Goal: Task Accomplishment & Management: Manage account settings

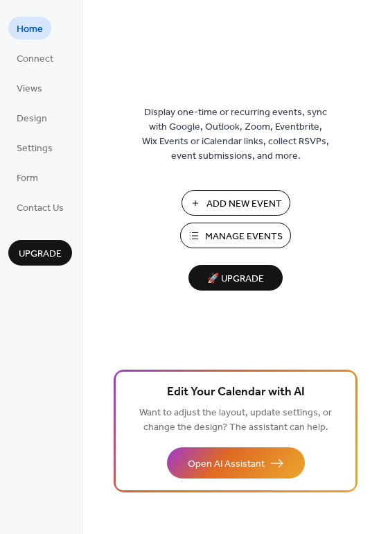
click at [247, 236] on span "Manage Events" at bounding box center [244, 236] width 78 height 15
click at [42, 58] on span "Connect" at bounding box center [35, 59] width 37 height 15
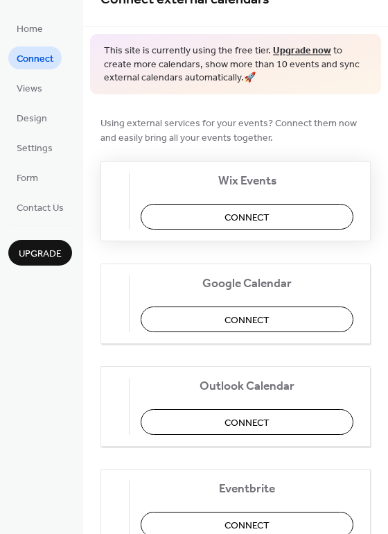
scroll to position [12, 0]
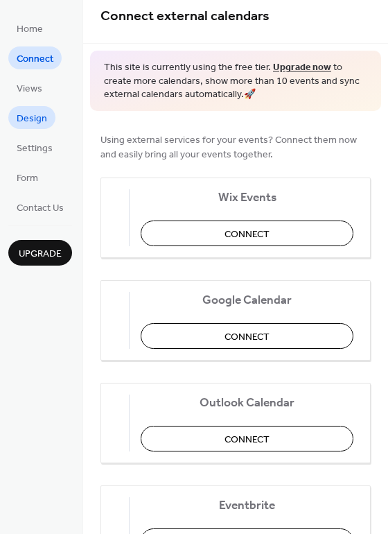
click at [39, 112] on span "Design" at bounding box center [32, 119] width 31 height 15
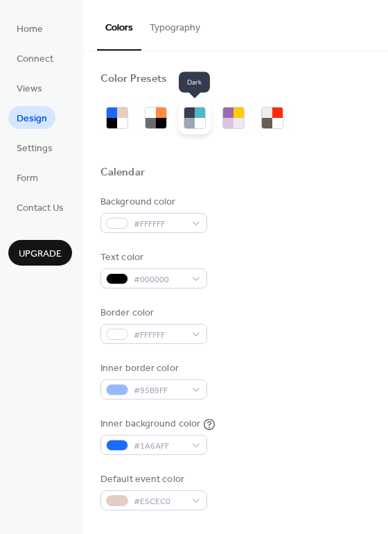
click at [197, 118] on div at bounding box center [200, 123] width 10 height 10
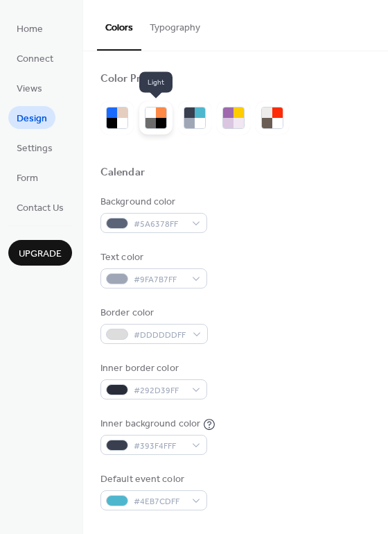
click at [152, 116] on div at bounding box center [151, 112] width 10 height 10
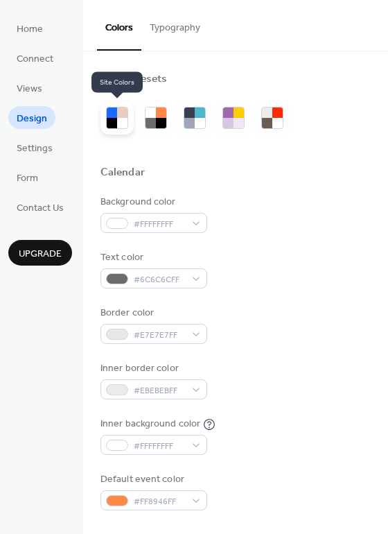
click at [116, 118] on div at bounding box center [112, 123] width 10 height 10
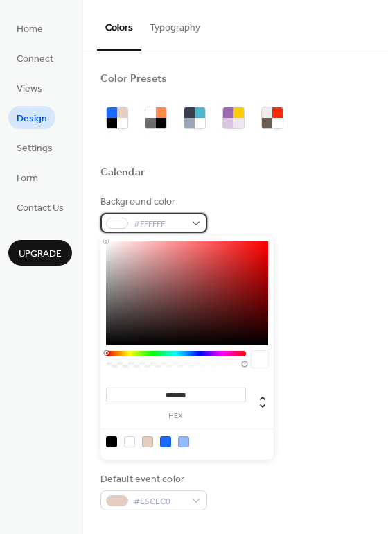
click at [200, 218] on div "#FFFFFF" at bounding box center [154, 223] width 107 height 20
click at [250, 195] on div "Background color #FFFFFF" at bounding box center [236, 214] width 270 height 38
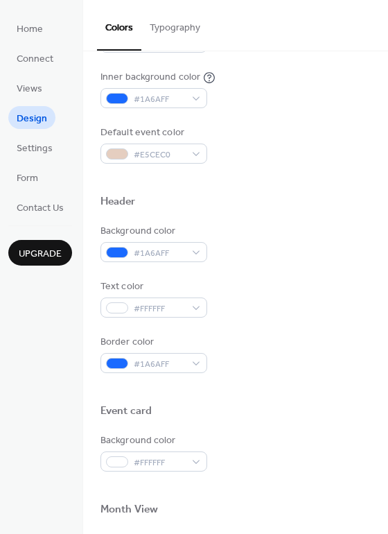
scroll to position [69, 0]
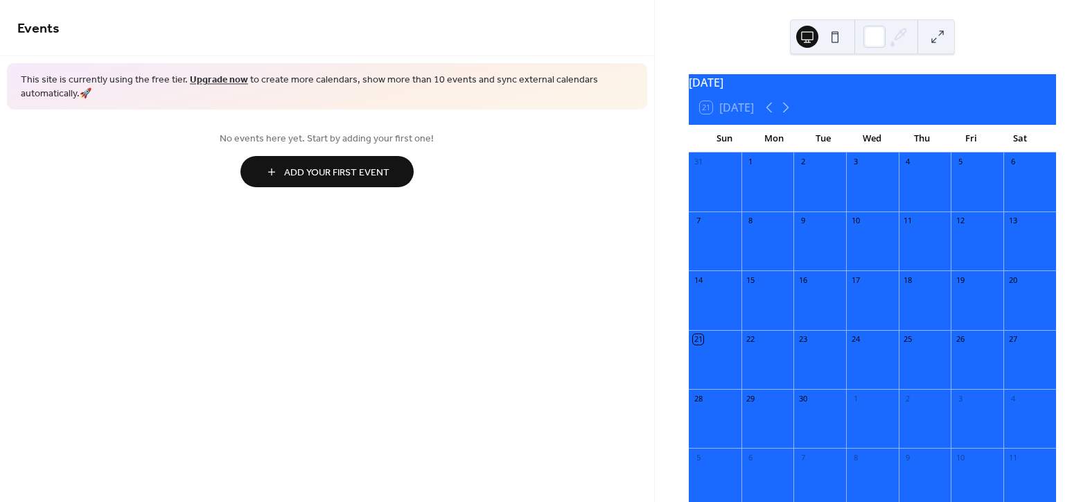
click at [831, 38] on button at bounding box center [835, 37] width 22 height 22
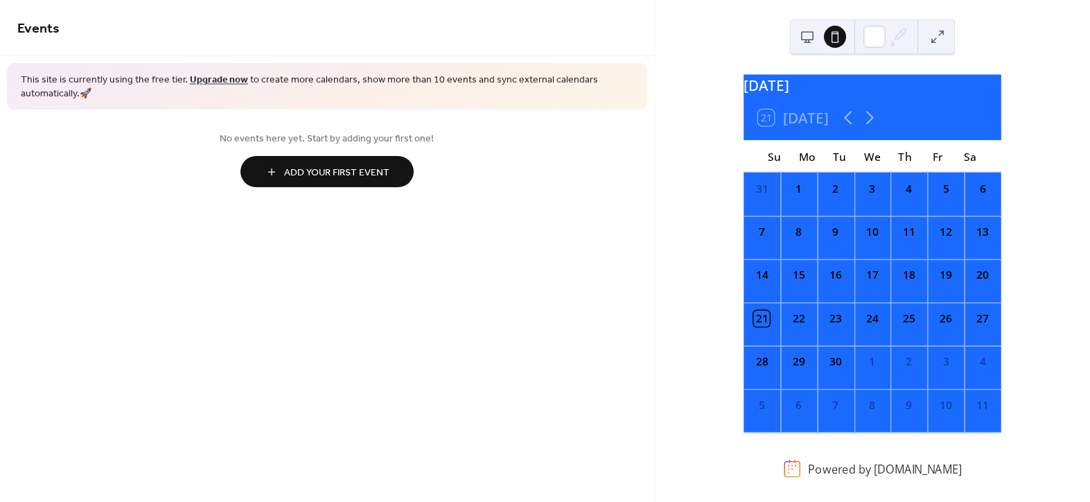
click at [809, 36] on button at bounding box center [807, 37] width 22 height 22
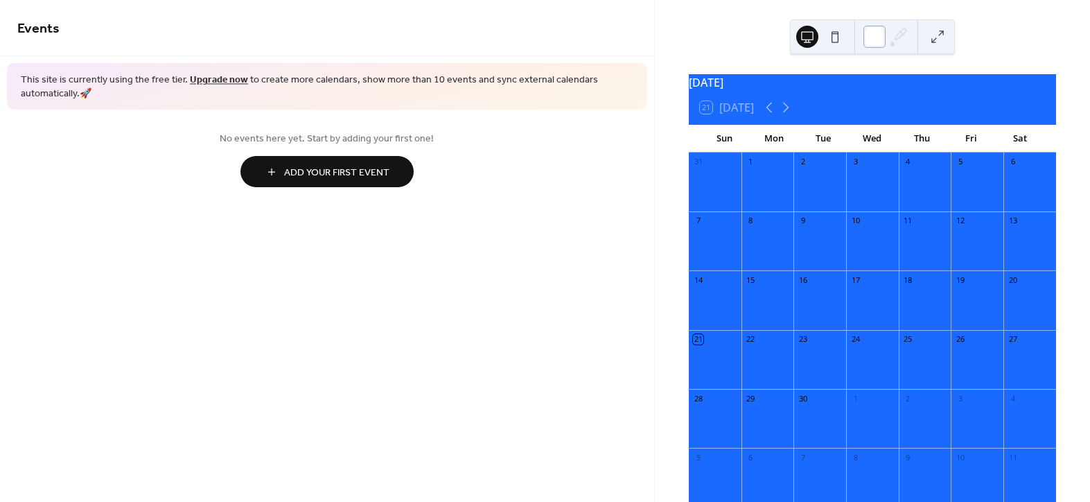
click at [875, 35] on div at bounding box center [875, 37] width 22 height 22
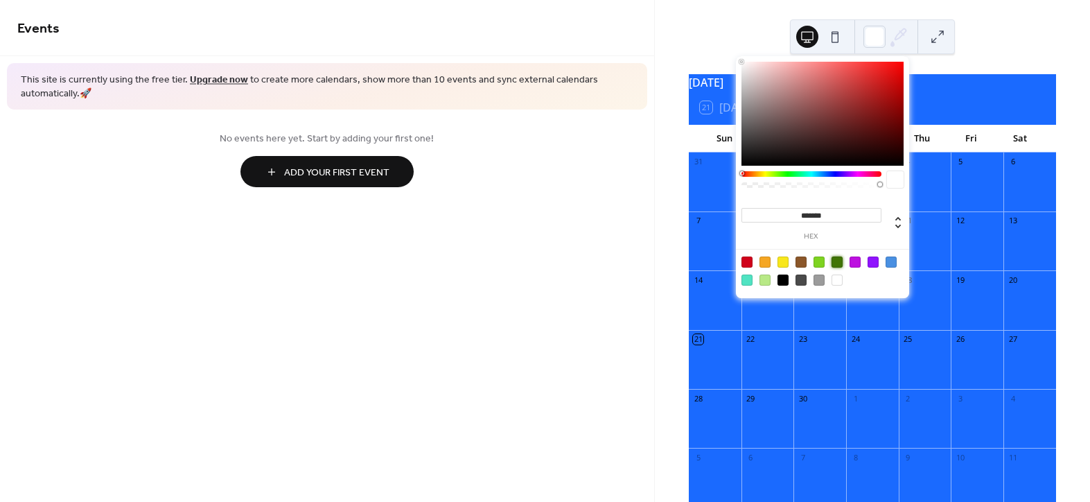
click at [838, 265] on div at bounding box center [837, 261] width 11 height 11
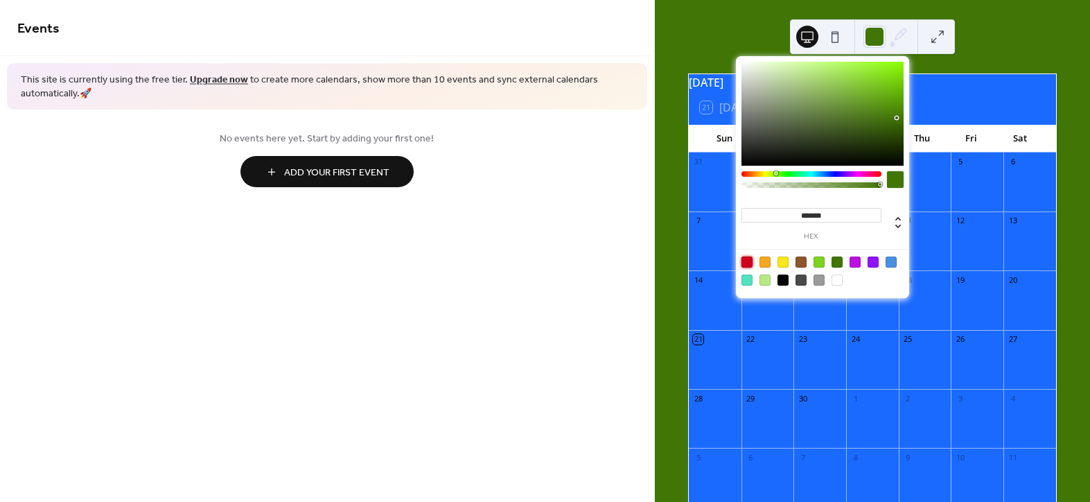
click at [748, 262] on div at bounding box center [747, 261] width 11 height 11
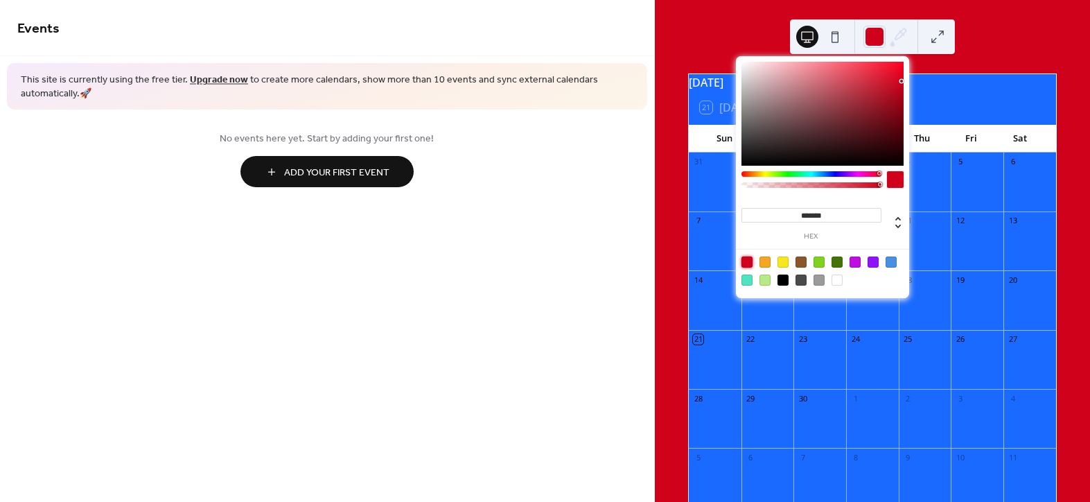
click at [819, 277] on div at bounding box center [819, 280] width 11 height 11
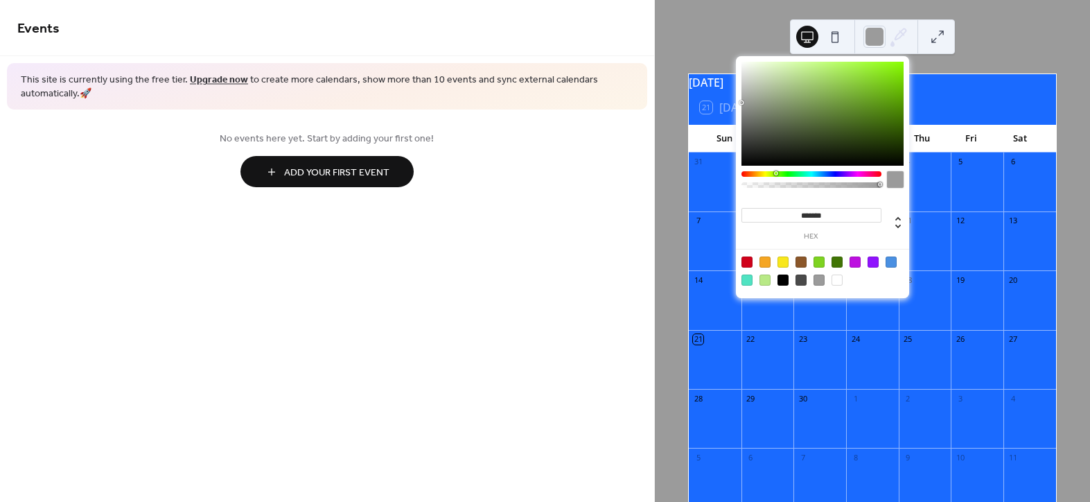
click at [839, 279] on div at bounding box center [837, 280] width 11 height 11
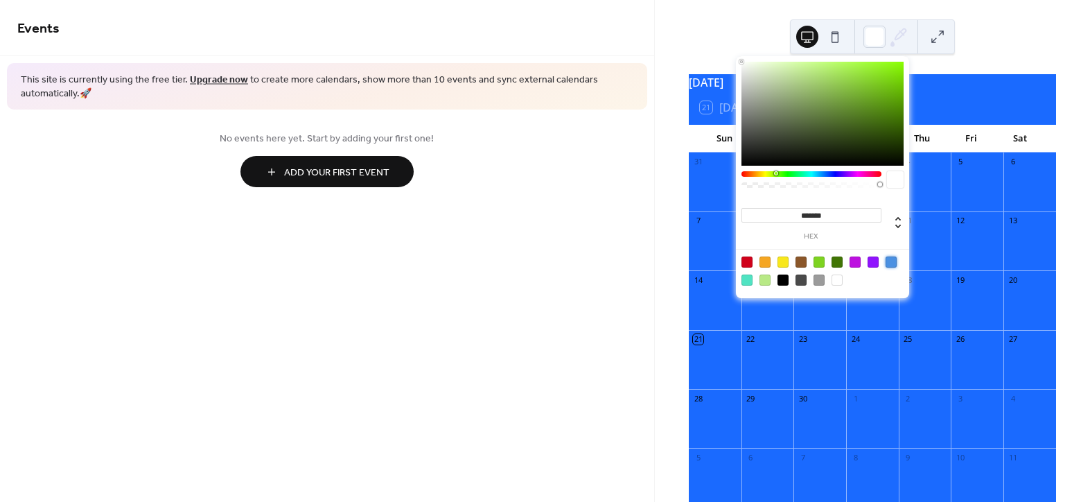
click at [892, 263] on div at bounding box center [891, 261] width 11 height 11
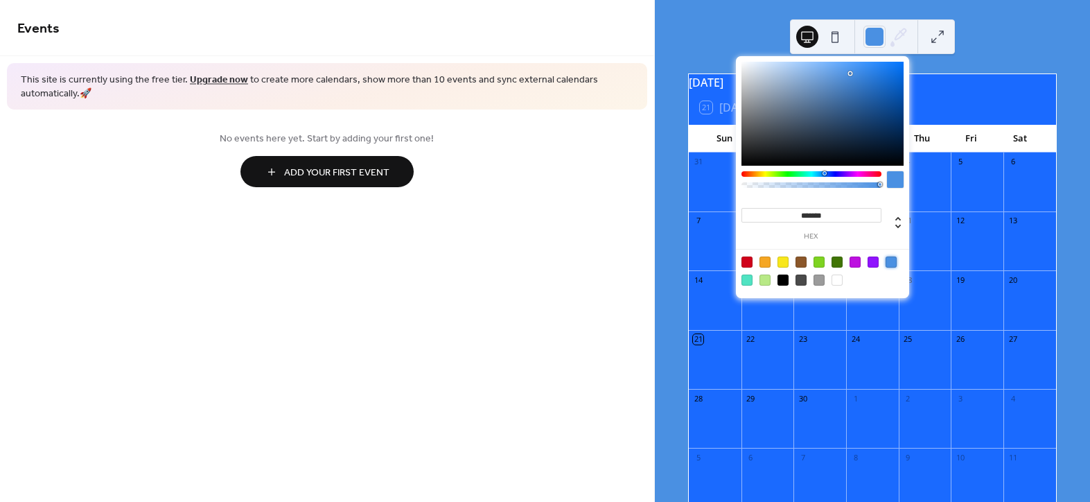
click at [839, 281] on div at bounding box center [837, 280] width 11 height 11
type input "*******"
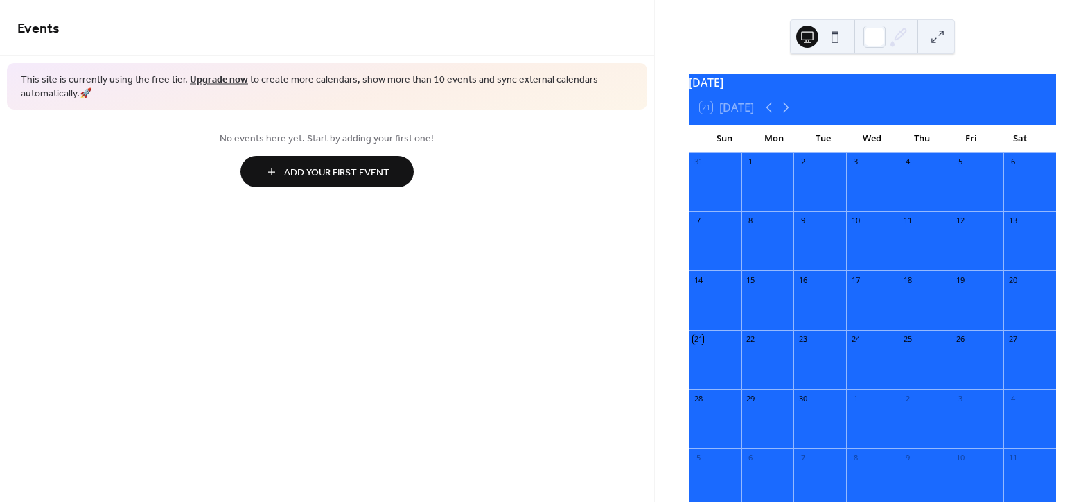
click at [608, 304] on div "Events This site is currently using the free tier. Upgrade now to create more c…" at bounding box center [327, 251] width 654 height 502
